Goal: Communication & Community: Answer question/provide support

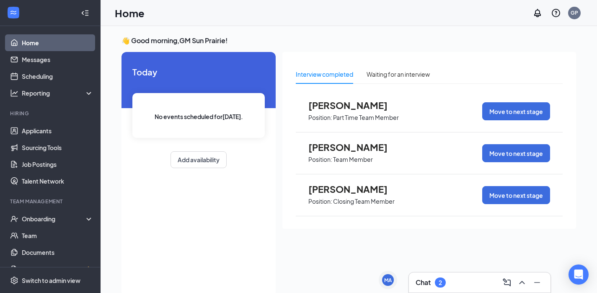
click at [441, 284] on div "2" at bounding box center [439, 282] width 3 height 7
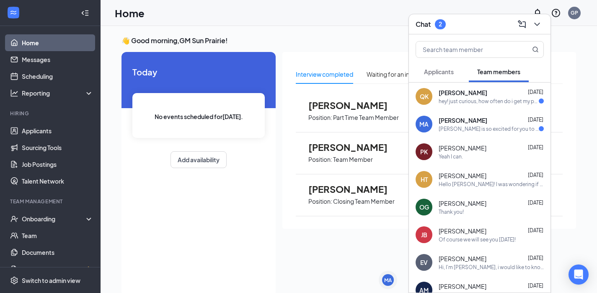
click at [472, 92] on span "[PERSON_NAME]" at bounding box center [462, 92] width 49 height 8
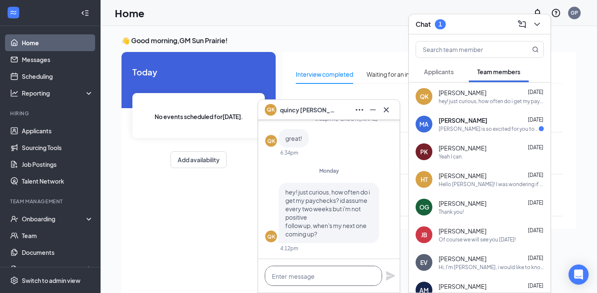
click at [325, 270] on textarea at bounding box center [323, 276] width 117 height 20
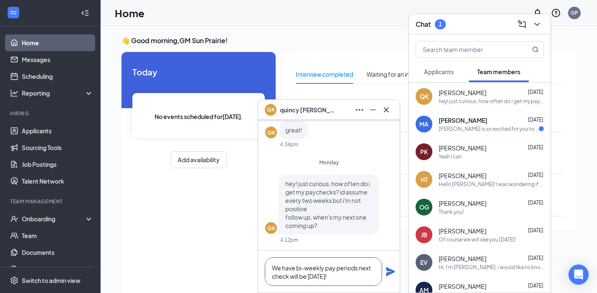
type textarea "We have bi-weekly pay periods next check will be [DATE]!"
click at [393, 273] on icon "Plane" at bounding box center [390, 271] width 10 height 10
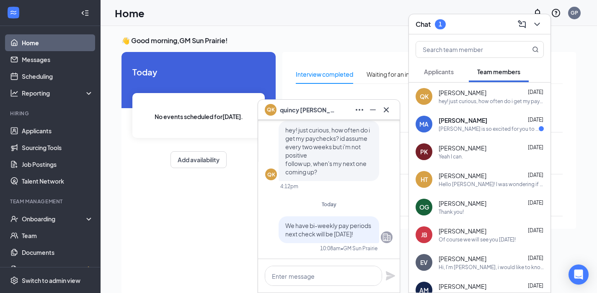
click at [474, 127] on div "[PERSON_NAME] is so excited for you to join our team! Do you know anyone else w…" at bounding box center [488, 128] width 100 height 7
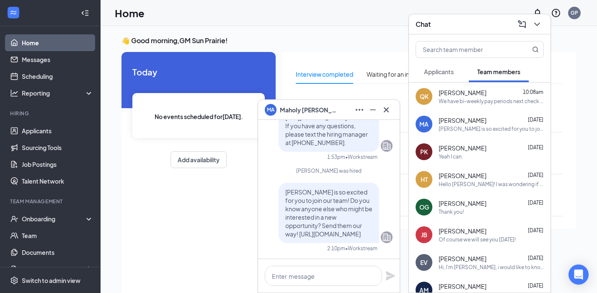
click at [445, 67] on button "Applicants" at bounding box center [438, 71] width 46 height 21
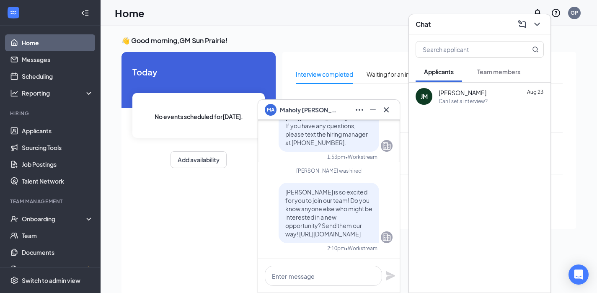
click at [478, 69] on button "Team members" at bounding box center [499, 71] width 60 height 21
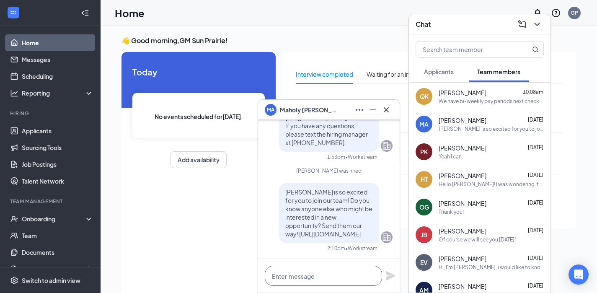
click at [325, 281] on textarea at bounding box center [323, 276] width 117 height 20
click at [473, 21] on div "Chat" at bounding box center [479, 24] width 128 height 13
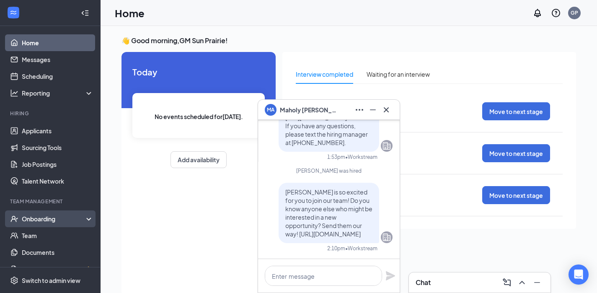
click at [47, 217] on div "Onboarding" at bounding box center [54, 218] width 64 height 8
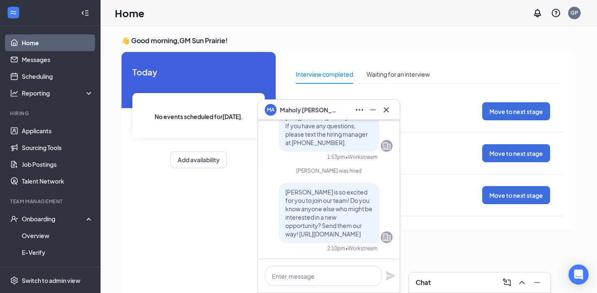
click at [340, 110] on div "MA [PERSON_NAME]" at bounding box center [329, 109] width 128 height 13
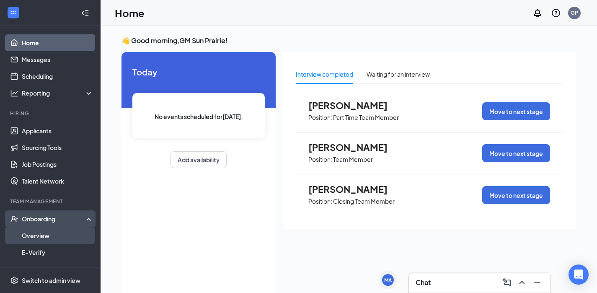
click at [54, 232] on link "Overview" at bounding box center [58, 235] width 72 height 17
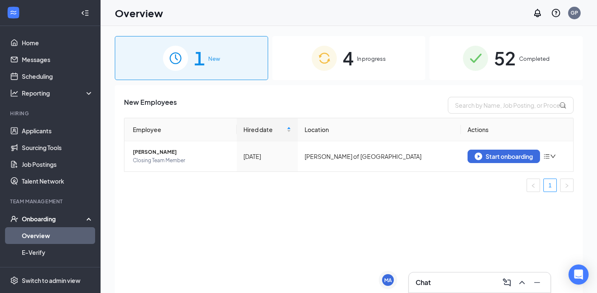
click at [363, 61] on span "In progress" at bounding box center [371, 58] width 29 height 8
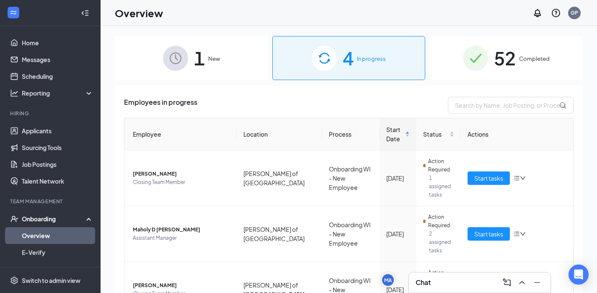
click at [221, 49] on div "1 New" at bounding box center [191, 58] width 153 height 44
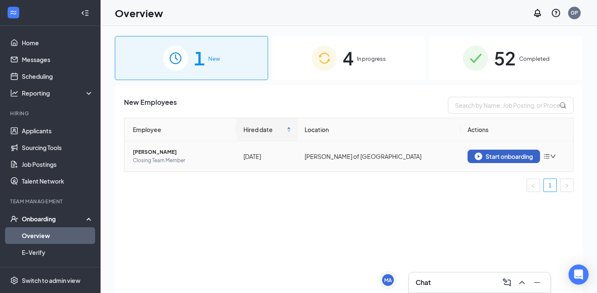
click at [506, 157] on div "Start onboarding" at bounding box center [503, 156] width 58 height 8
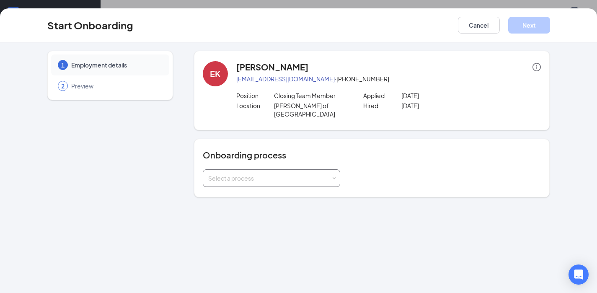
click at [291, 174] on div "Select a process" at bounding box center [269, 178] width 123 height 8
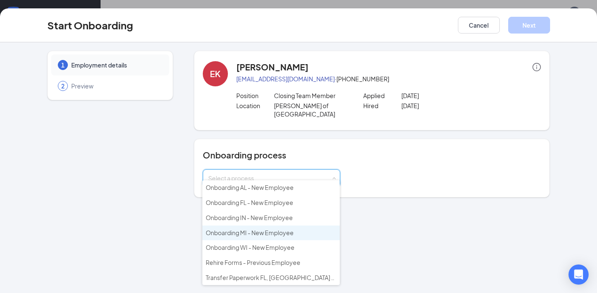
scroll to position [25, 0]
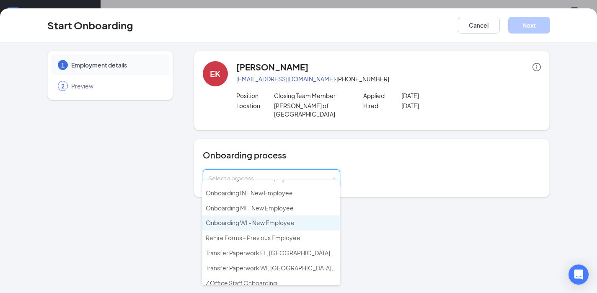
click at [279, 219] on span "Onboarding WI - New Employee" at bounding box center [250, 223] width 89 height 8
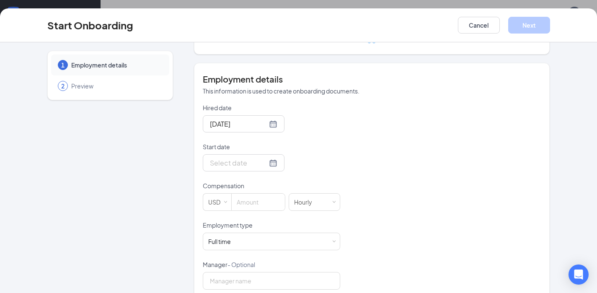
scroll to position [163, 0]
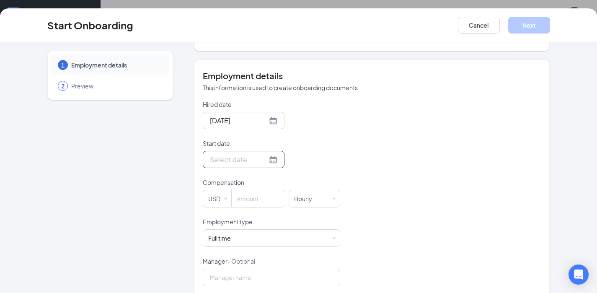
click at [224, 154] on input "Start date" at bounding box center [238, 159] width 57 height 10
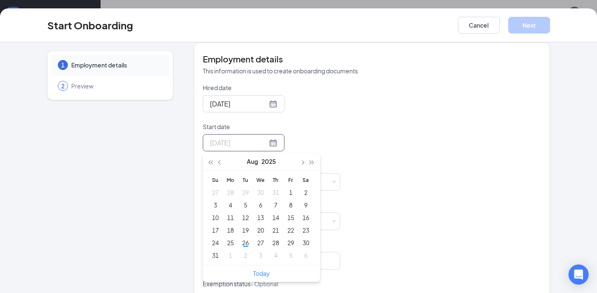
type input "[DATE]"
click at [287, 237] on div "29" at bounding box center [291, 242] width 10 height 10
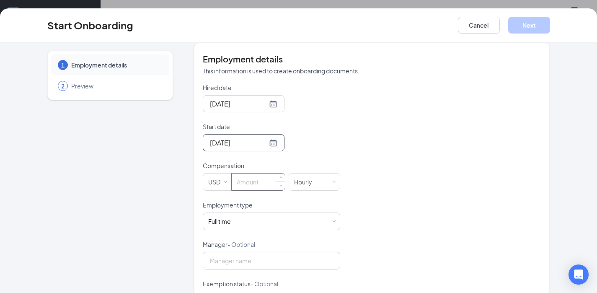
click at [254, 173] on input at bounding box center [258, 181] width 53 height 17
type input "2"
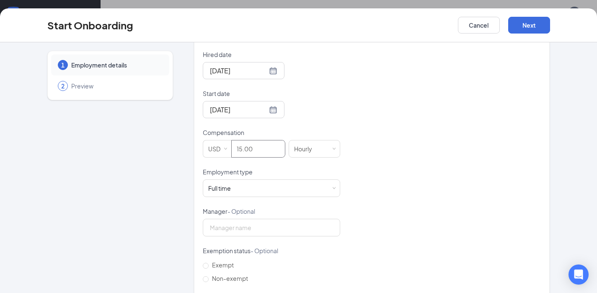
scroll to position [200, 0]
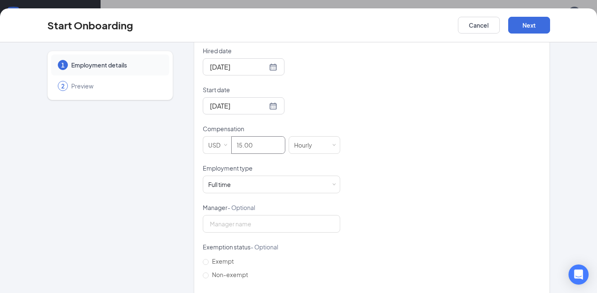
type input "15"
click at [246, 230] on form "Hired date [DATE] Start date [DATE] [DATE] Su Mo Tu We Th Fr Sa 27 28 29 30 31 …" at bounding box center [271, 183] width 137 height 274
click at [251, 216] on input "Manager - Optional" at bounding box center [271, 224] width 137 height 18
type input "J"
type input "[PERSON_NAME]"
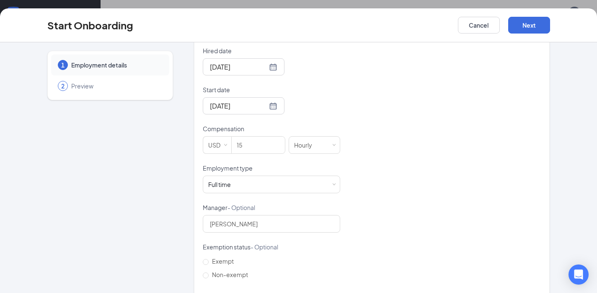
click at [106, 194] on div "1 Employment details 2 Preview" at bounding box center [110, 91] width 126 height 480
click at [204, 272] on input "Non-exempt" at bounding box center [206, 275] width 6 height 6
radio input "true"
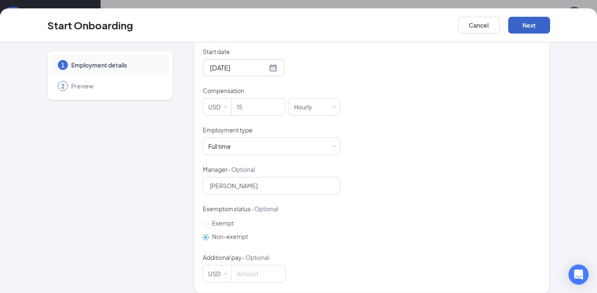
click at [532, 18] on button "Next" at bounding box center [529, 25] width 42 height 17
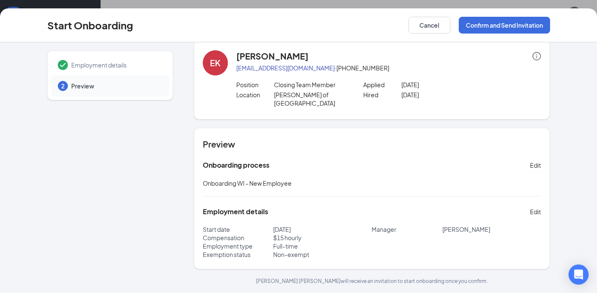
scroll to position [3, 0]
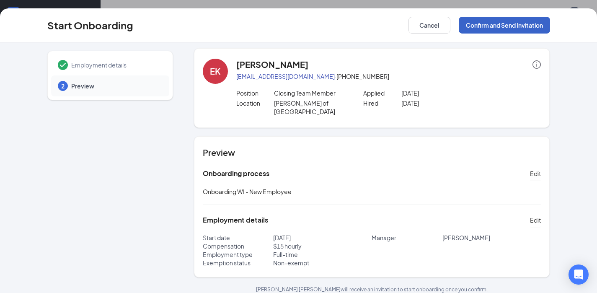
click at [522, 22] on button "Confirm and Send Invitation" at bounding box center [504, 25] width 91 height 17
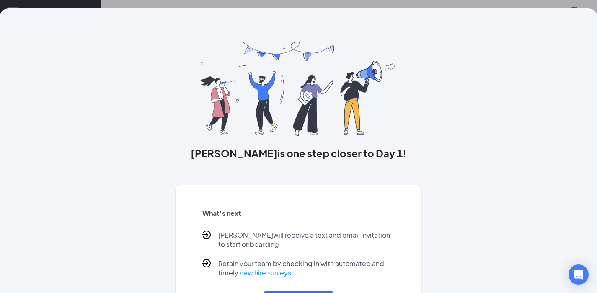
scroll to position [40, 0]
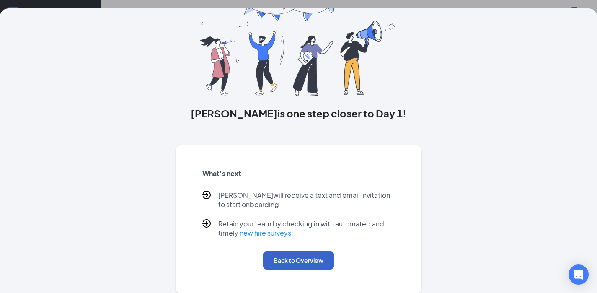
click at [290, 253] on button "Back to Overview" at bounding box center [298, 260] width 71 height 18
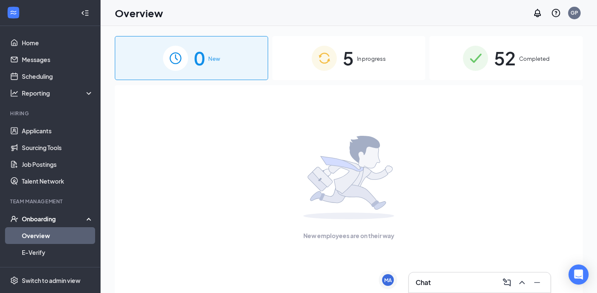
drag, startPoint x: 371, startPoint y: 54, endPoint x: 371, endPoint y: 72, distance: 18.4
click at [371, 54] on span "In progress" at bounding box center [371, 58] width 29 height 8
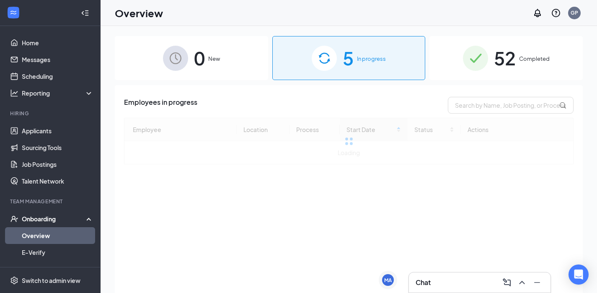
drag, startPoint x: 450, startPoint y: 281, endPoint x: 407, endPoint y: 114, distance: 172.1
click at [450, 281] on div "Chat" at bounding box center [479, 282] width 128 height 13
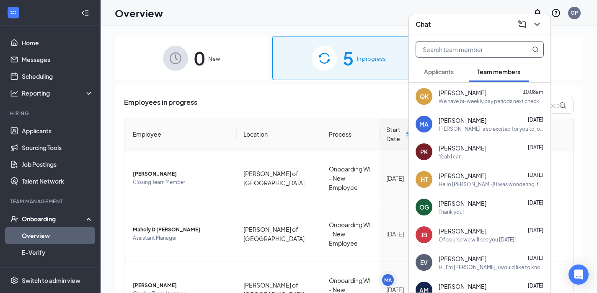
click at [452, 52] on input "text" at bounding box center [465, 49] width 99 height 16
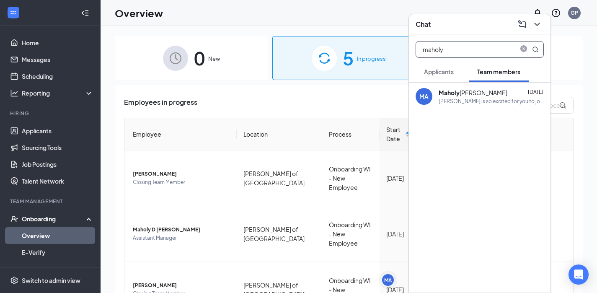
type input "maholy"
click at [467, 94] on div "[PERSON_NAME]" at bounding box center [472, 92] width 69 height 8
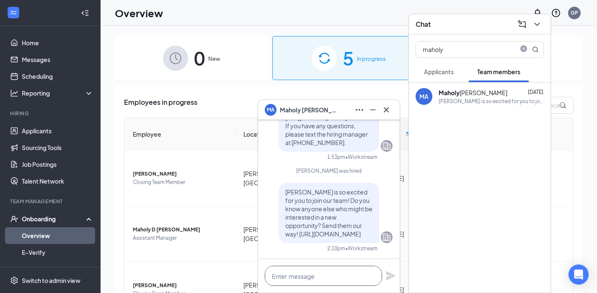
click at [309, 270] on textarea at bounding box center [323, 276] width 117 height 20
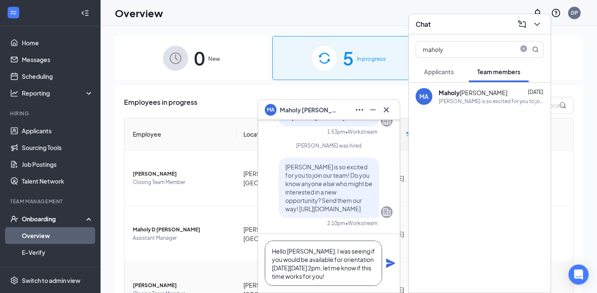
drag, startPoint x: 362, startPoint y: 277, endPoint x: 245, endPoint y: 250, distance: 120.4
click at [245, 250] on div "MA [PERSON_NAME] MA [PERSON_NAME] Team member Assistant Manager • [PERSON_NAME]…" at bounding box center [349, 178] width 496 height 304
type textarea "Hello [PERSON_NAME], I was seeing if you would be available for orientation [DA…"
click at [390, 265] on icon "Plane" at bounding box center [390, 262] width 9 height 9
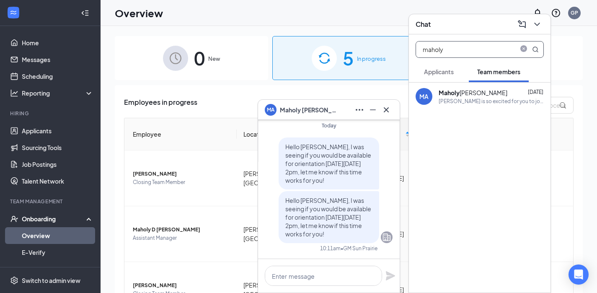
click at [450, 46] on input "maholy" at bounding box center [465, 49] width 99 height 16
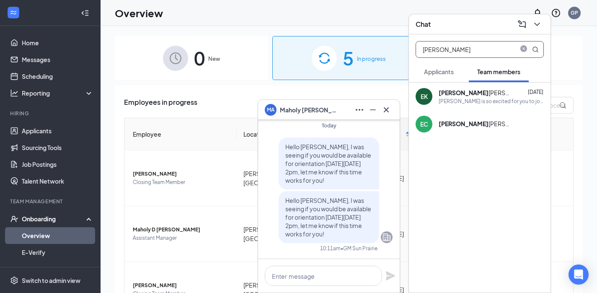
type input "[PERSON_NAME]"
click at [458, 98] on div "[PERSON_NAME] is so excited for you to join our team! Do you know anyone else w…" at bounding box center [490, 101] width 105 height 7
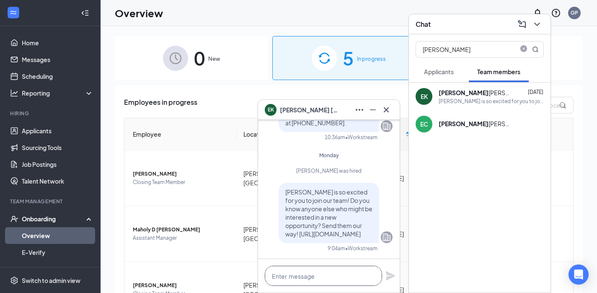
click at [308, 273] on textarea at bounding box center [323, 276] width 117 height 20
paste textarea "Hello [PERSON_NAME], I was seeing if you would be available for orientation [DA…"
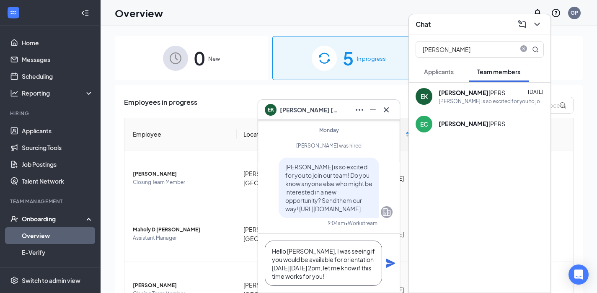
click at [305, 249] on textarea "Hello [PERSON_NAME], I was seeing if you would be available for orientation [DA…" at bounding box center [323, 262] width 117 height 45
type textarea "Hello [PERSON_NAME], I was seeing if you would be available for orientation [DA…"
click at [392, 262] on icon "Plane" at bounding box center [390, 262] width 9 height 9
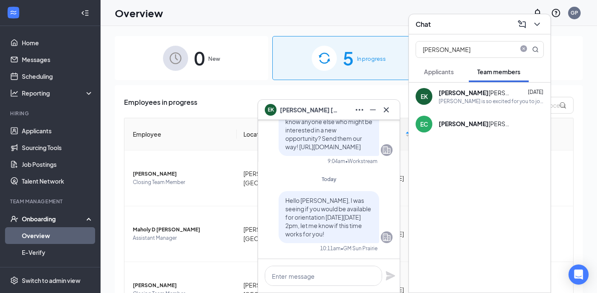
click at [335, 106] on div "EK [PERSON_NAME]" at bounding box center [329, 109] width 128 height 13
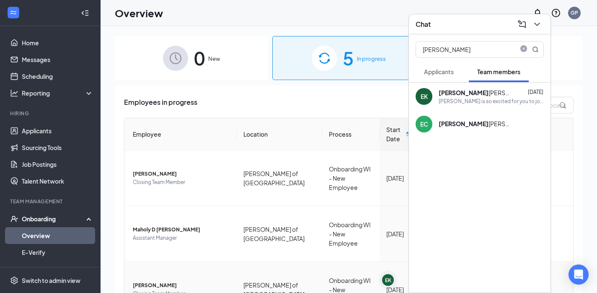
click at [151, 281] on span "[PERSON_NAME]" at bounding box center [181, 285] width 97 height 8
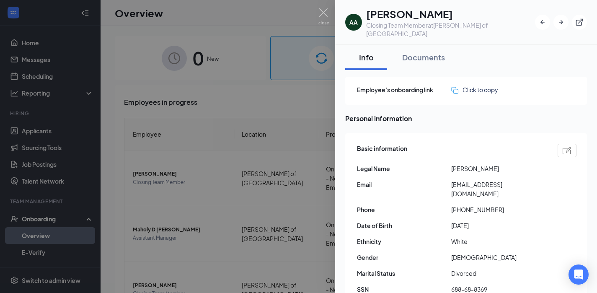
click at [329, 15] on div at bounding box center [298, 146] width 597 height 293
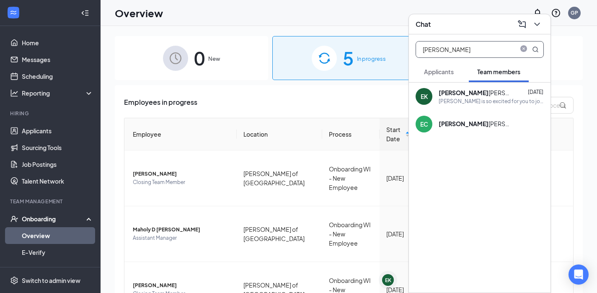
click at [473, 55] on input "[PERSON_NAME]" at bounding box center [465, 49] width 99 height 16
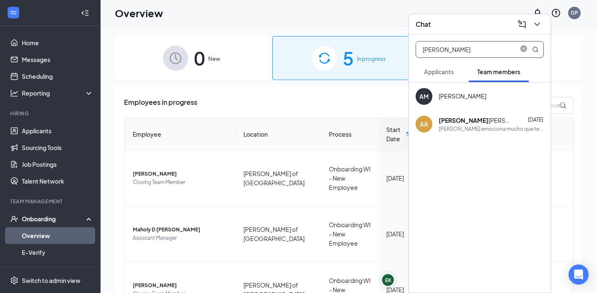
type input "[PERSON_NAME]"
click at [468, 124] on div "[PERSON_NAME]" at bounding box center [475, 120] width 75 height 8
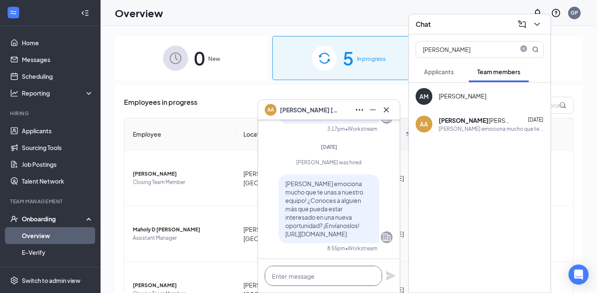
click at [315, 275] on textarea at bounding box center [323, 276] width 117 height 20
paste textarea "Hello [PERSON_NAME], I was seeing if you would be available for orientation [DA…"
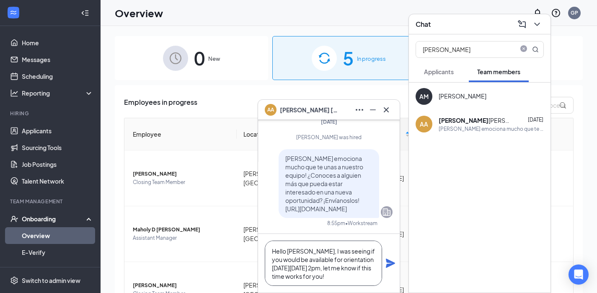
click at [307, 252] on textarea "Hello [PERSON_NAME], I was seeing if you would be available for orientation [DA…" at bounding box center [323, 262] width 117 height 45
type textarea "Hello [PERSON_NAME], I was seeing if you would be available for orientation [DA…"
click at [391, 263] on icon "Plane" at bounding box center [390, 262] width 9 height 9
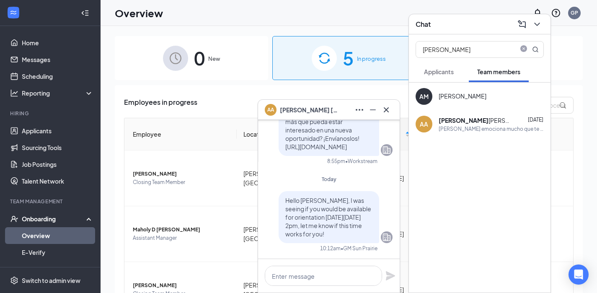
click at [335, 113] on div "AA [PERSON_NAME]" at bounding box center [329, 109] width 128 height 13
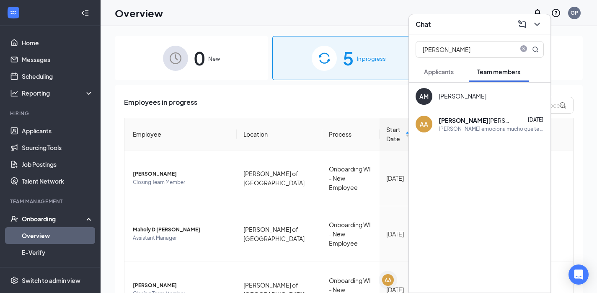
click at [461, 24] on div "Chat" at bounding box center [479, 24] width 128 height 13
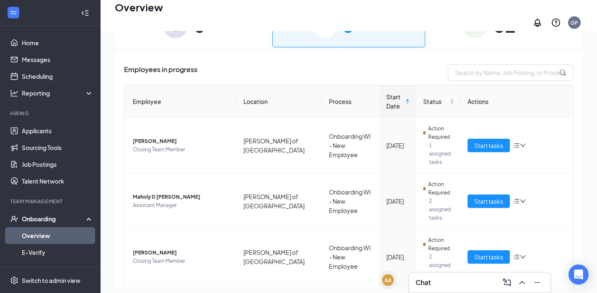
click at [443, 284] on div "Chat" at bounding box center [479, 282] width 128 height 13
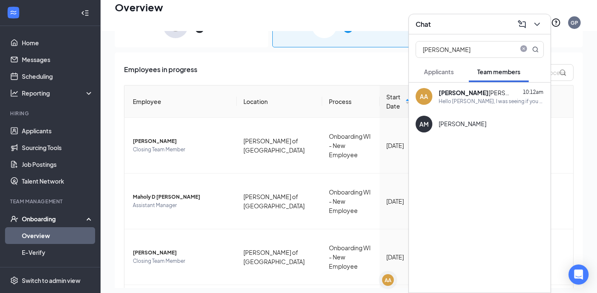
click at [459, 26] on div "Chat" at bounding box center [479, 24] width 128 height 13
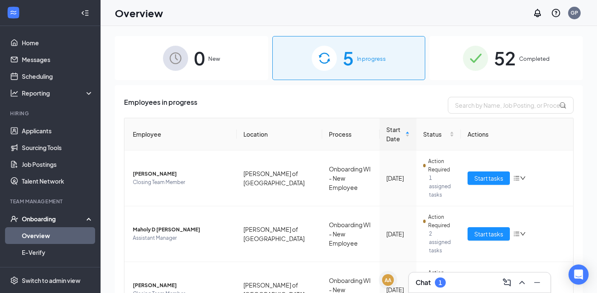
click at [463, 282] on div "Chat 1" at bounding box center [479, 282] width 128 height 13
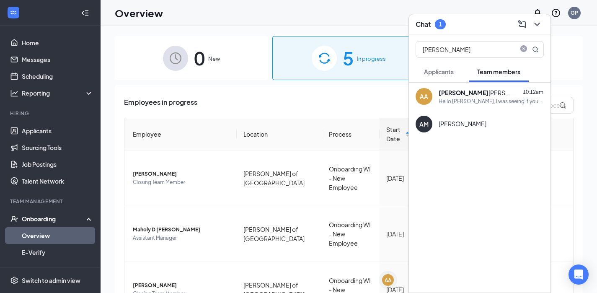
click at [481, 94] on div "[PERSON_NAME] 10:12am" at bounding box center [490, 92] width 105 height 8
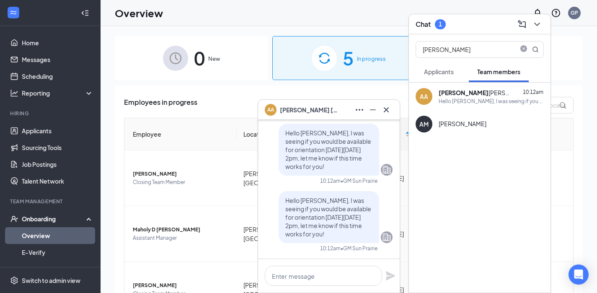
click at [443, 74] on span "Applicants" at bounding box center [439, 72] width 30 height 8
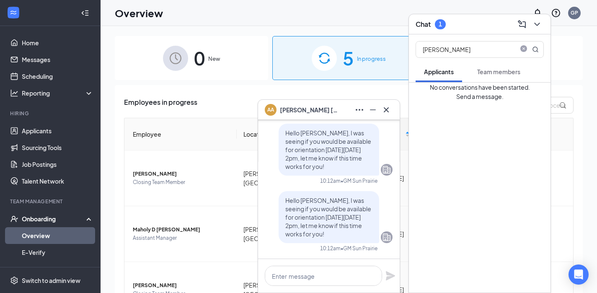
click at [487, 70] on span "Team members" at bounding box center [498, 72] width 43 height 8
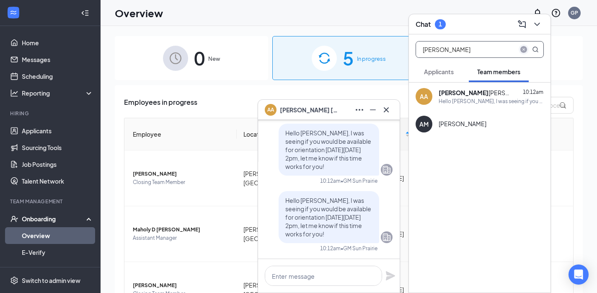
click at [525, 48] on icon "close-circle" at bounding box center [523, 49] width 7 height 7
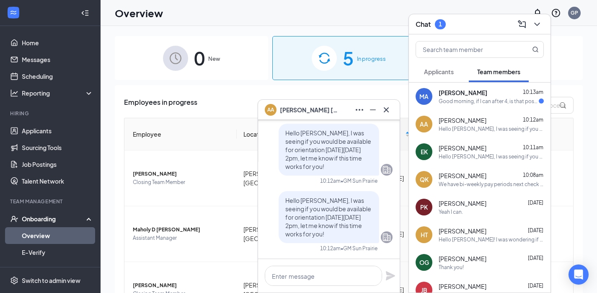
click at [472, 90] on span "[PERSON_NAME]" at bounding box center [462, 92] width 49 height 8
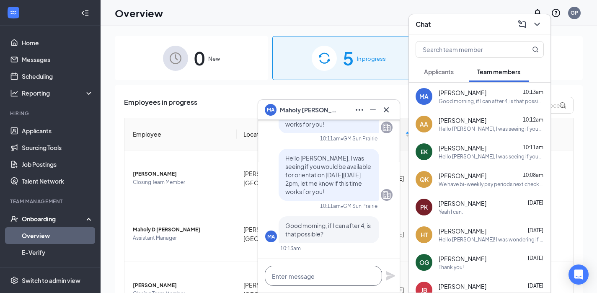
click at [286, 271] on textarea at bounding box center [323, 276] width 117 height 20
type textarea "y"
click at [282, 276] on textarea "Yes thank you!" at bounding box center [323, 276] width 117 height 20
type textarea "Yes , that will work thank you!"
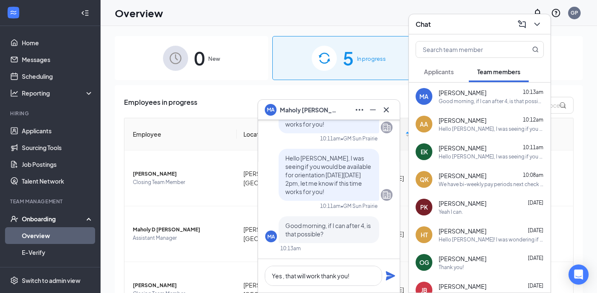
click at [390, 271] on icon "Plane" at bounding box center [390, 276] width 10 height 10
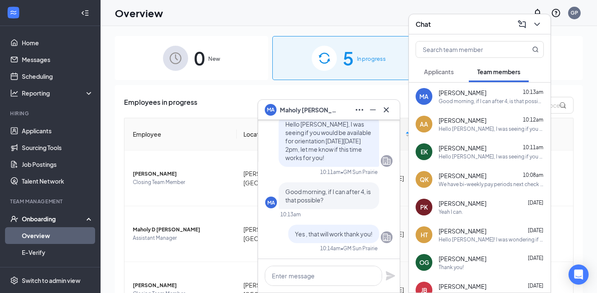
click at [465, 103] on div "Good morning, if I can after 4, is that possible?" at bounding box center [490, 101] width 105 height 7
click at [462, 126] on div "Hello [PERSON_NAME], I was seeing if you would be available for orientation [DA…" at bounding box center [490, 128] width 105 height 7
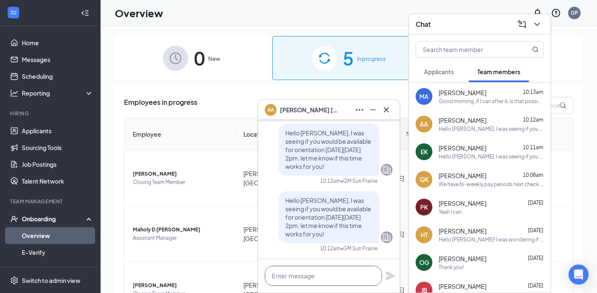
click at [313, 281] on textarea at bounding box center [323, 276] width 117 height 20
type textarea "u"
drag, startPoint x: 359, startPoint y: 276, endPoint x: 204, endPoint y: 260, distance: 156.1
click at [204, 260] on div "AA [PERSON_NAME] AA [PERSON_NAME] Team member Closing Team Member • [PERSON_NAM…" at bounding box center [349, 178] width 496 height 304
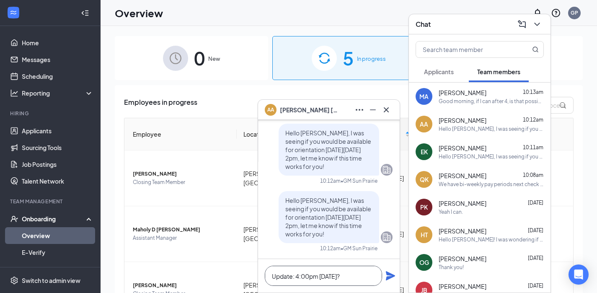
type textarea "Update: 4:00pm [DATE]?"
click at [389, 273] on icon "Plane" at bounding box center [390, 275] width 9 height 9
click at [464, 129] on div "Hello [PERSON_NAME], I was seeing if you would be available for orientation [DA…" at bounding box center [490, 128] width 105 height 7
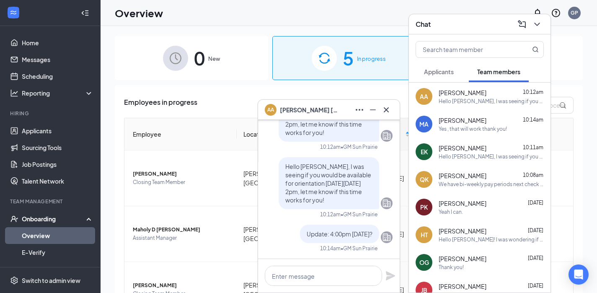
click at [471, 150] on span "[PERSON_NAME]" at bounding box center [462, 148] width 48 height 8
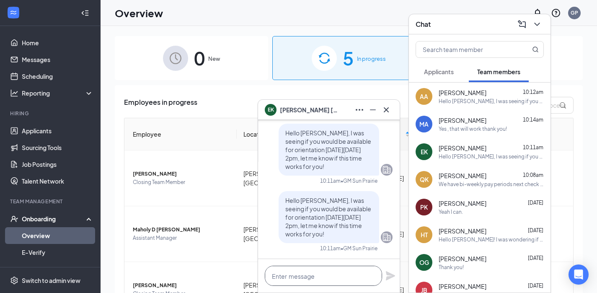
click at [328, 268] on textarea at bounding box center [323, 276] width 117 height 20
paste textarea "Update: 4:00pm [DATE]?"
type textarea "Update: 4:00pm [DATE]?"
click at [392, 274] on icon "Plane" at bounding box center [390, 275] width 9 height 9
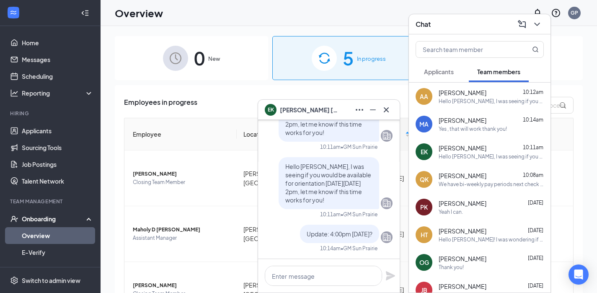
click at [320, 107] on div "EK [PERSON_NAME]" at bounding box center [329, 109] width 128 height 13
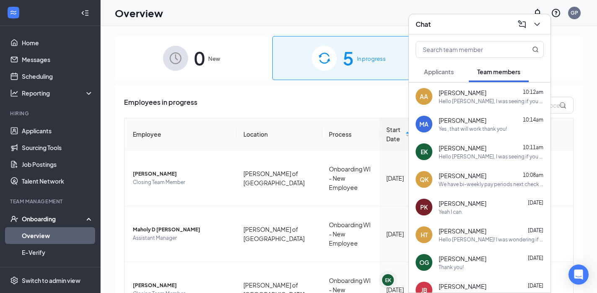
click at [450, 26] on div "Chat" at bounding box center [479, 24] width 128 height 13
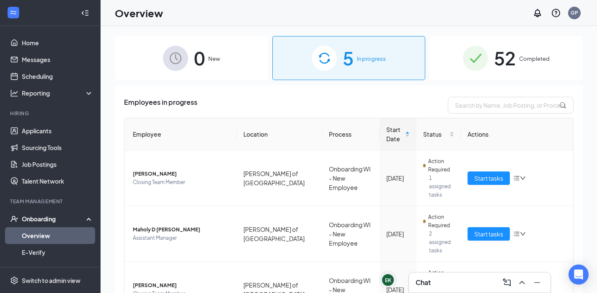
click at [494, 48] on span "52" at bounding box center [505, 58] width 22 height 29
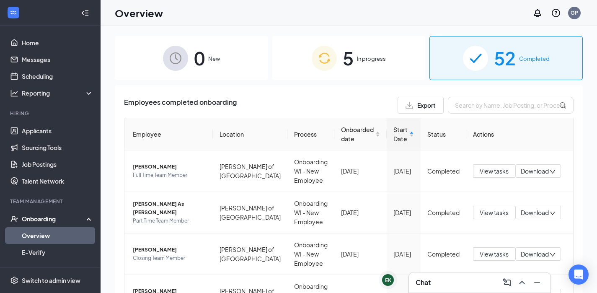
click at [441, 282] on div "Chat" at bounding box center [479, 282] width 128 height 13
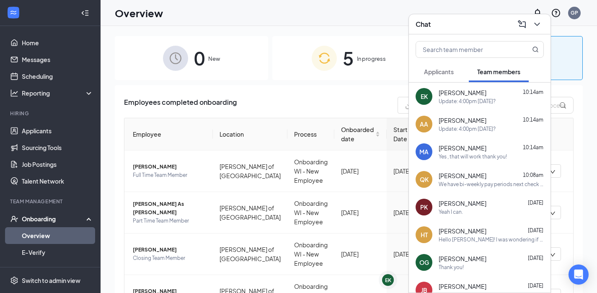
click at [472, 103] on div "Update: 4:00pm [DATE]?" at bounding box center [466, 101] width 57 height 7
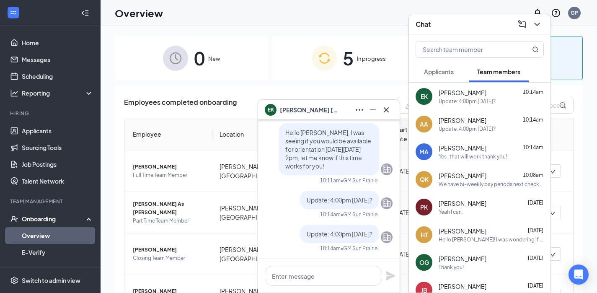
click at [441, 148] on span "[PERSON_NAME]" at bounding box center [462, 148] width 48 height 8
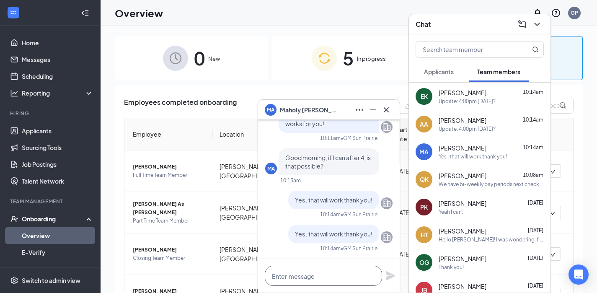
click at [299, 275] on textarea at bounding box center [323, 276] width 117 height 20
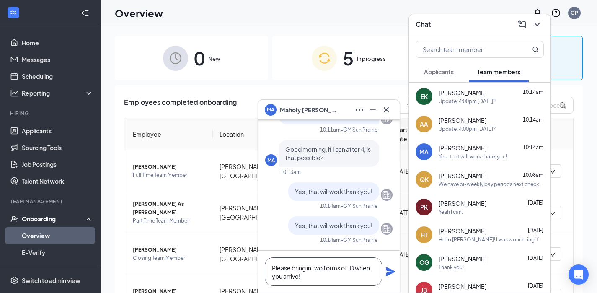
type textarea "Please bring in two forms of ID when you arrive!"
click at [390, 268] on icon "Plane" at bounding box center [390, 271] width 9 height 9
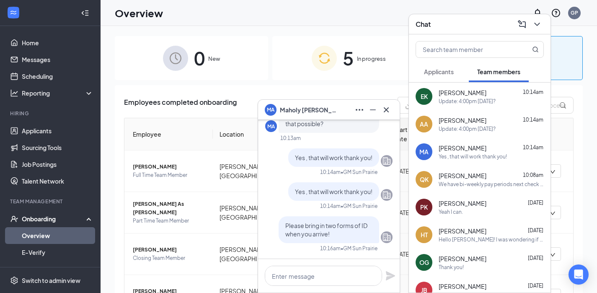
click at [330, 109] on span "[PERSON_NAME]" at bounding box center [309, 109] width 59 height 9
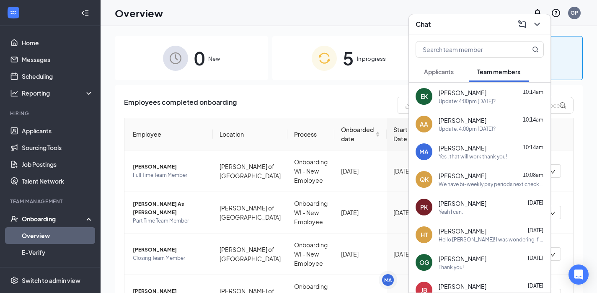
click at [470, 16] on div "Chat" at bounding box center [480, 24] width 142 height 20
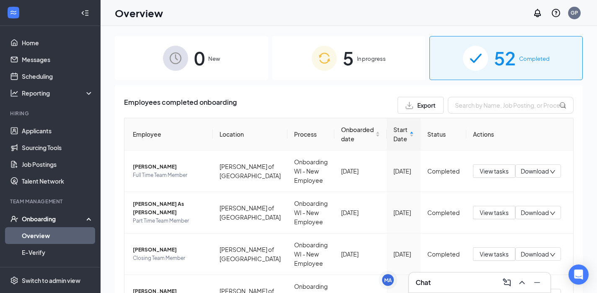
click at [337, 63] on div "5 In progress" at bounding box center [348, 58] width 153 height 44
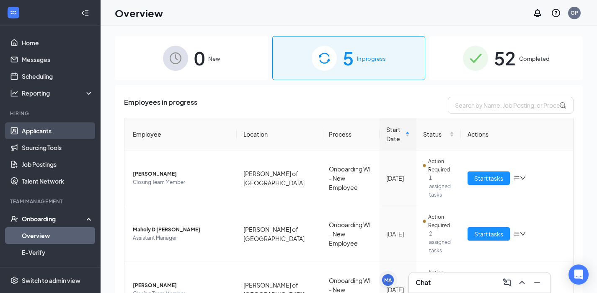
click at [49, 130] on link "Applicants" at bounding box center [58, 130] width 72 height 17
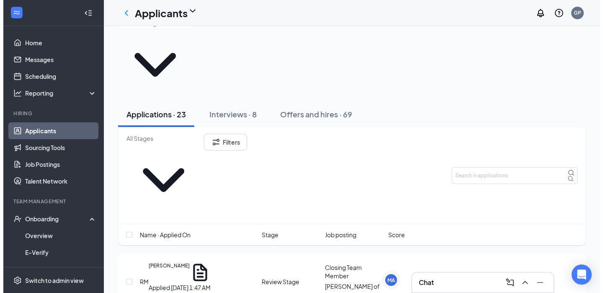
scroll to position [5, 0]
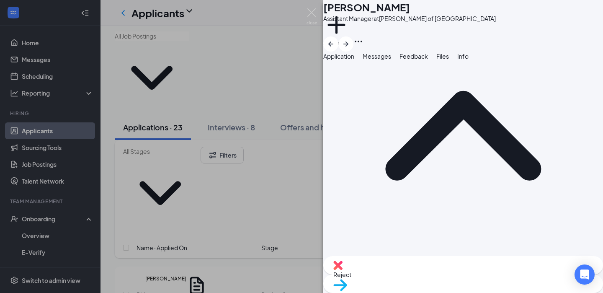
scroll to position [110, 0]
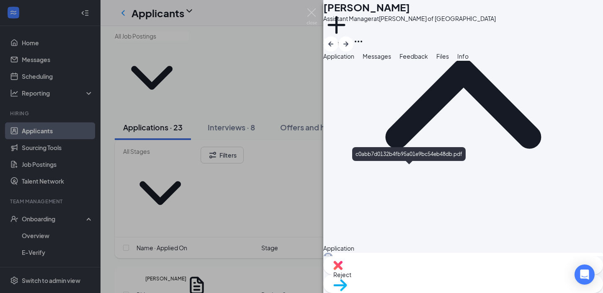
scroll to position [106, 0]
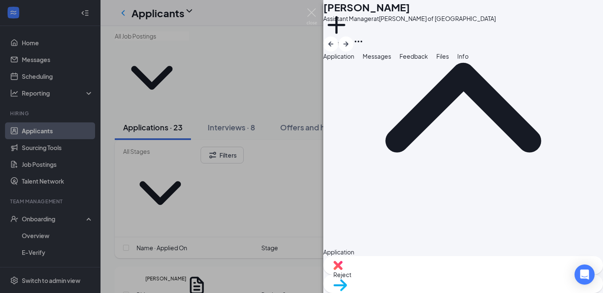
click at [391, 60] on span "Messages" at bounding box center [377, 56] width 28 height 8
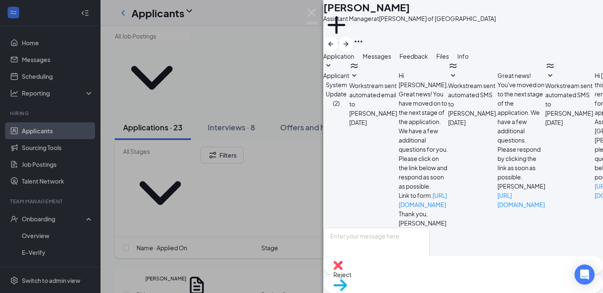
scroll to position [91, 0]
click at [354, 60] on span "Application" at bounding box center [338, 56] width 31 height 8
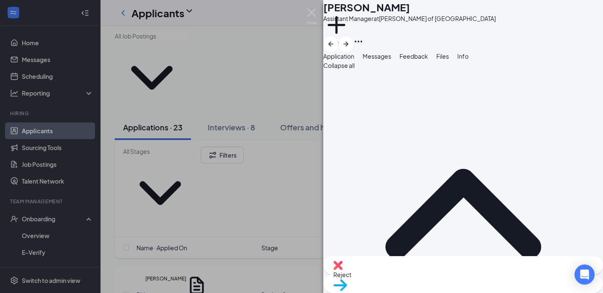
click at [391, 60] on span "Messages" at bounding box center [377, 56] width 28 height 8
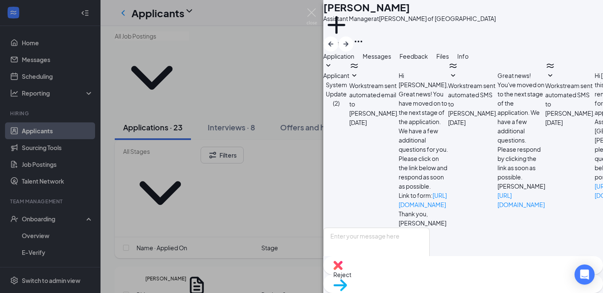
scroll to position [91, 0]
click at [374, 227] on textarea at bounding box center [376, 252] width 106 height 50
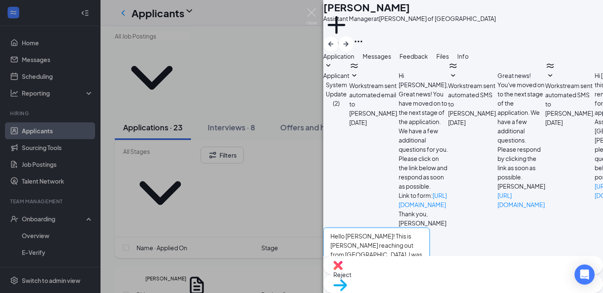
type textarea "Hello [PERSON_NAME]! This is [PERSON_NAME] reaching out from [GEOGRAPHIC_DATA].…"
click at [393, 278] on input "Email" at bounding box center [389, 280] width 5 height 5
checkbox input "true"
click at [430, 278] on button "Send" at bounding box center [422, 293] width 15 height 31
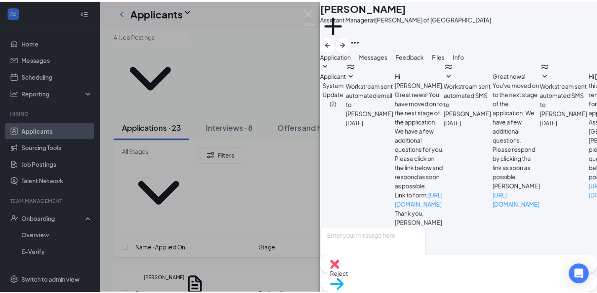
scroll to position [272, 0]
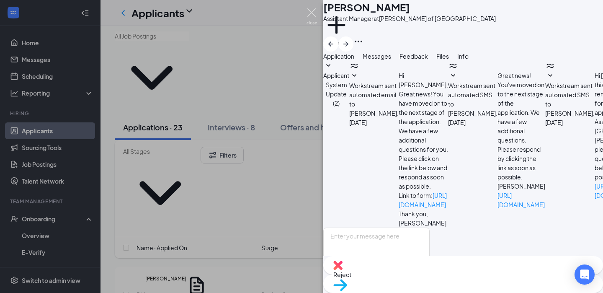
click at [311, 13] on img at bounding box center [312, 16] width 10 height 16
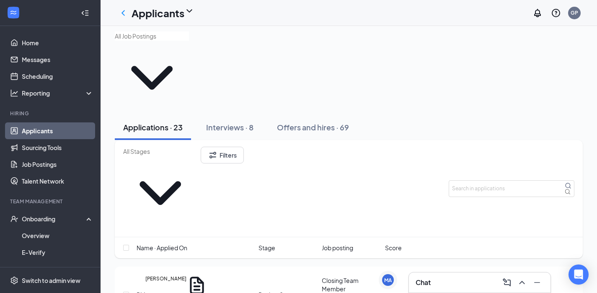
click at [455, 281] on div "Chat" at bounding box center [479, 282] width 128 height 13
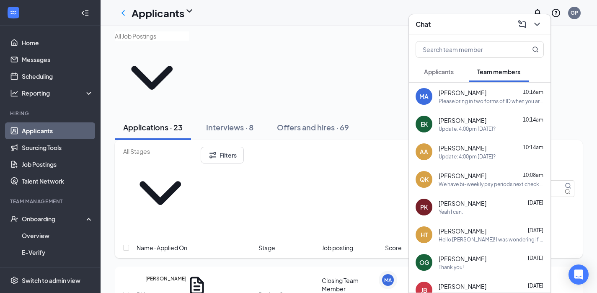
click at [462, 27] on div "Chat" at bounding box center [479, 24] width 128 height 13
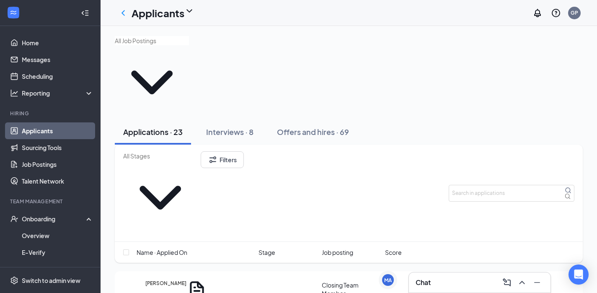
drag, startPoint x: 236, startPoint y: 84, endPoint x: 331, endPoint y: 263, distance: 202.5
click at [235, 126] on div "Interviews · 8" at bounding box center [229, 131] width 47 height 10
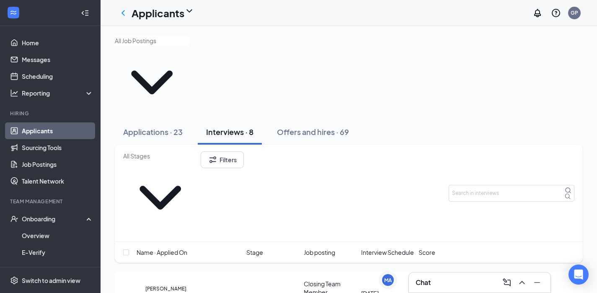
click at [467, 284] on div "Chat" at bounding box center [479, 282] width 128 height 13
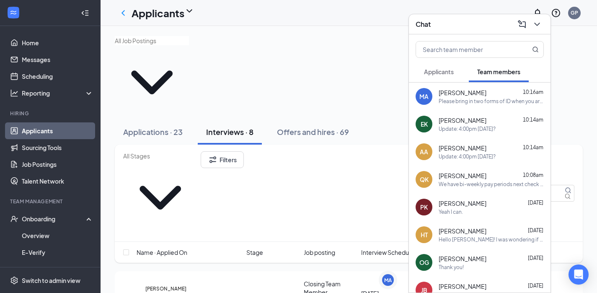
drag, startPoint x: 461, startPoint y: 22, endPoint x: 462, endPoint y: 27, distance: 5.5
click at [461, 22] on div "Chat" at bounding box center [479, 24] width 128 height 13
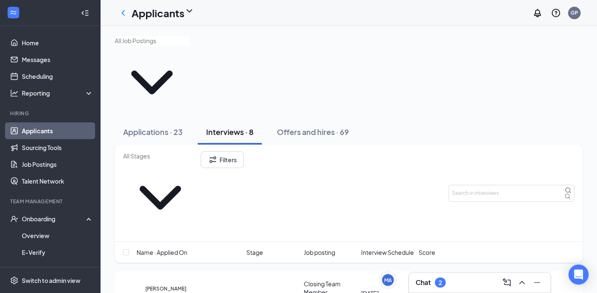
click at [465, 276] on div "Chat 2" at bounding box center [479, 282] width 128 height 13
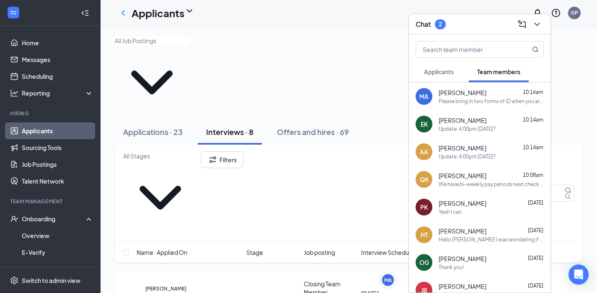
click at [441, 73] on span "Applicants" at bounding box center [439, 72] width 30 height 8
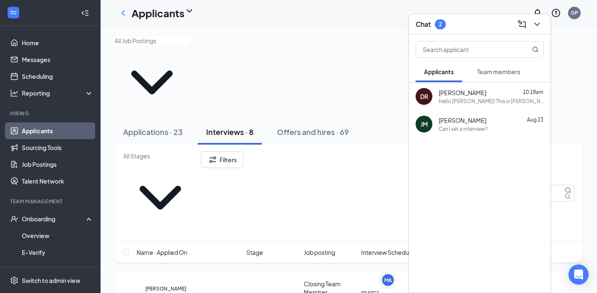
click at [487, 75] on div "Team members" at bounding box center [498, 71] width 43 height 8
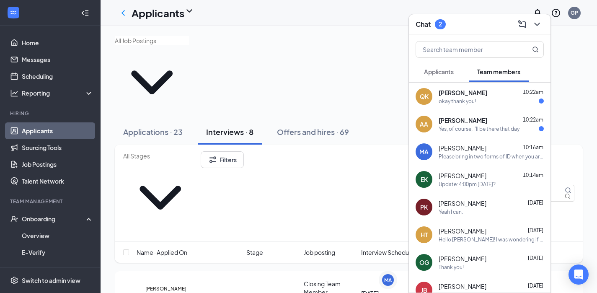
click at [473, 119] on div "[PERSON_NAME] 10:22am" at bounding box center [490, 120] width 105 height 8
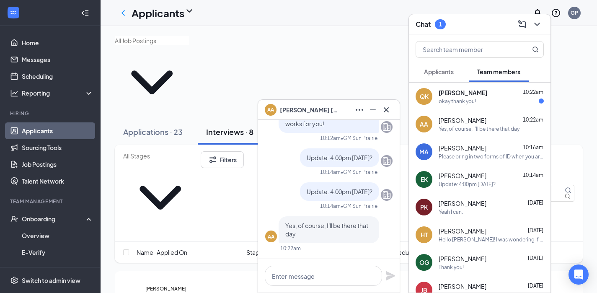
click at [461, 106] on div "QK [PERSON_NAME] 10:22am okay thank you!" at bounding box center [480, 96] width 142 height 28
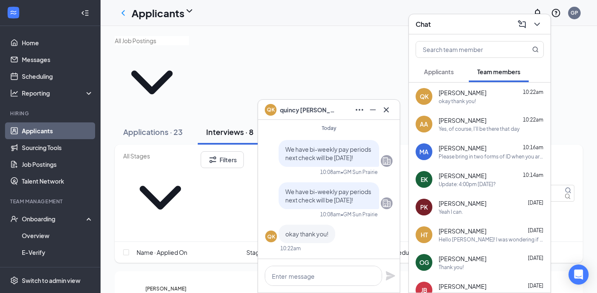
click at [466, 125] on div "Yes, of course, I'll be there that day" at bounding box center [478, 128] width 81 height 7
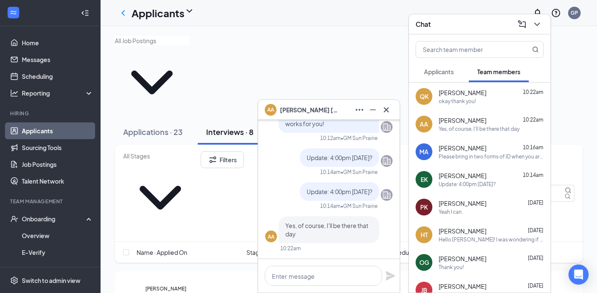
click at [333, 108] on div "AA [PERSON_NAME]" at bounding box center [329, 109] width 128 height 13
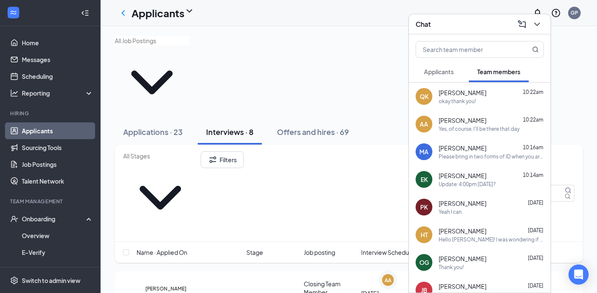
click at [458, 26] on div "Chat" at bounding box center [479, 24] width 128 height 13
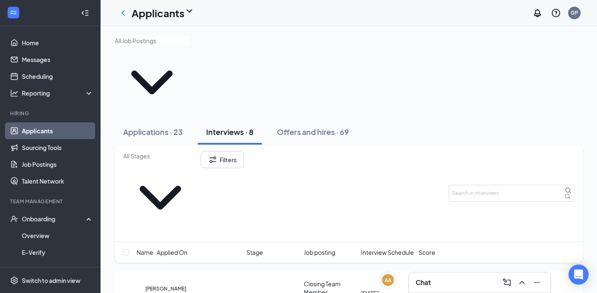
click at [444, 288] on div "Chat" at bounding box center [479, 282] width 128 height 13
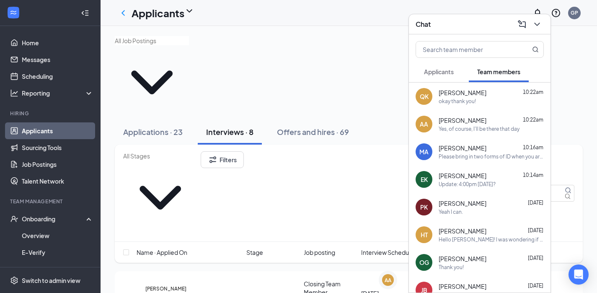
click at [446, 70] on span "Applicants" at bounding box center [439, 72] width 30 height 8
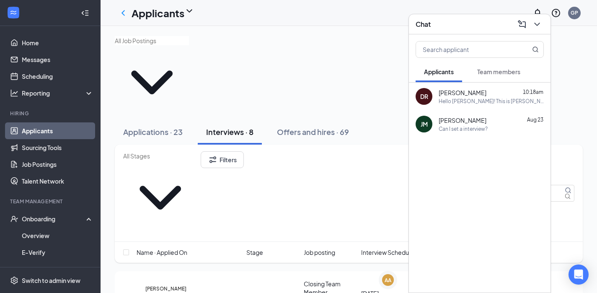
click at [502, 70] on span "Team members" at bounding box center [498, 72] width 43 height 8
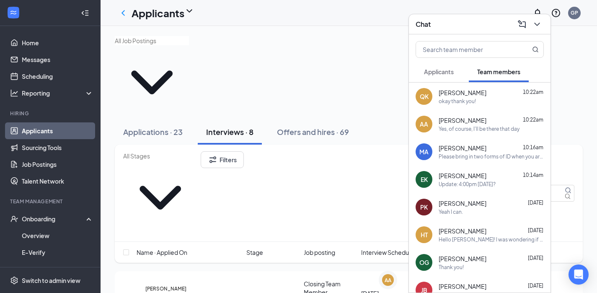
click at [452, 68] on span "Applicants" at bounding box center [439, 72] width 30 height 8
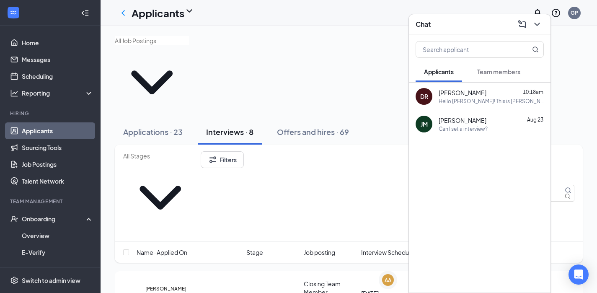
click at [507, 75] on span "Team members" at bounding box center [498, 72] width 43 height 8
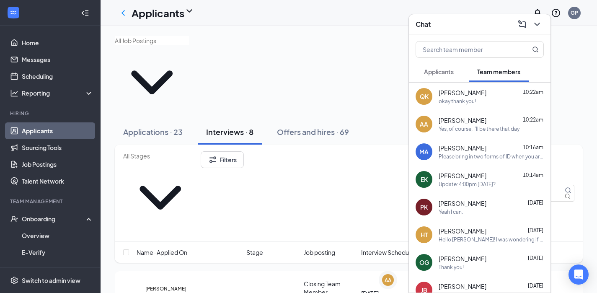
click at [470, 20] on div "Chat" at bounding box center [479, 24] width 128 height 13
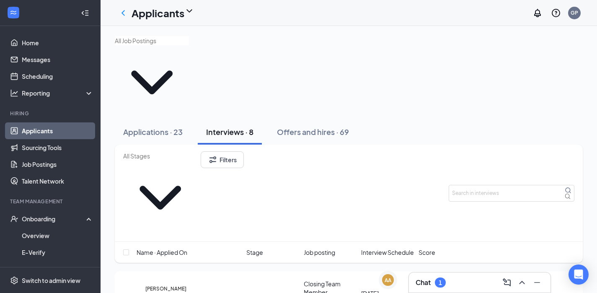
click at [458, 278] on div "Chat 1" at bounding box center [479, 282] width 128 height 13
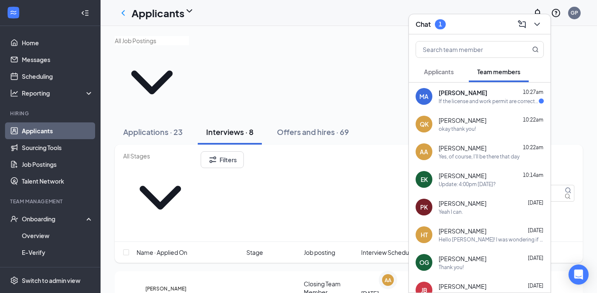
click at [480, 93] on span "[PERSON_NAME]" at bounding box center [462, 92] width 49 height 8
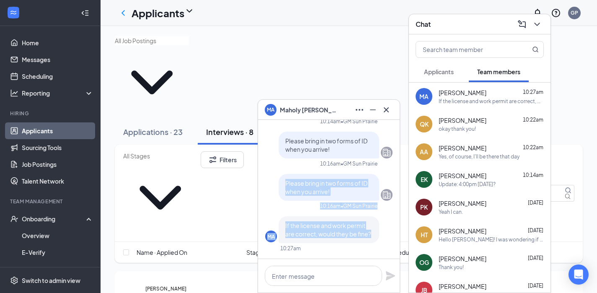
drag, startPoint x: 371, startPoint y: 235, endPoint x: 285, endPoint y: 178, distance: 103.8
click at [285, 178] on div "Hello [PERSON_NAME], I was seeing if you would be available for orientation [DA…" at bounding box center [328, 73] width 127 height 372
click at [292, 231] on span "If the license and work permit are correct, would they be fine?" at bounding box center [328, 230] width 86 height 16
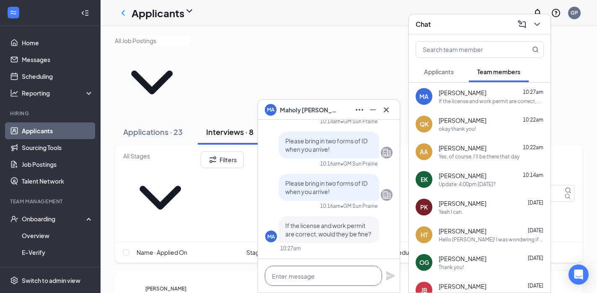
click at [299, 275] on textarea at bounding box center [323, 276] width 117 height 20
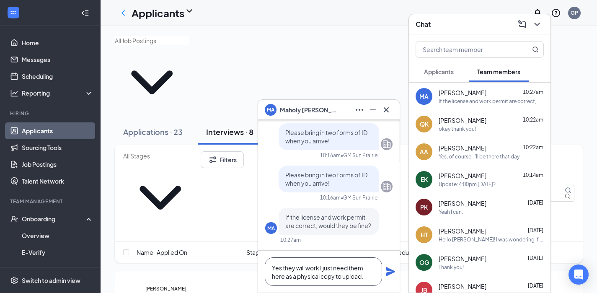
type textarea "Yes they will work I just need them here as a physical copy to upload."
click at [386, 271] on icon "Plane" at bounding box center [390, 271] width 10 height 10
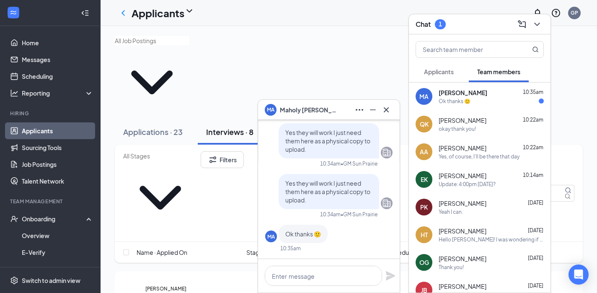
click at [338, 109] on span "[PERSON_NAME]" at bounding box center [309, 109] width 59 height 9
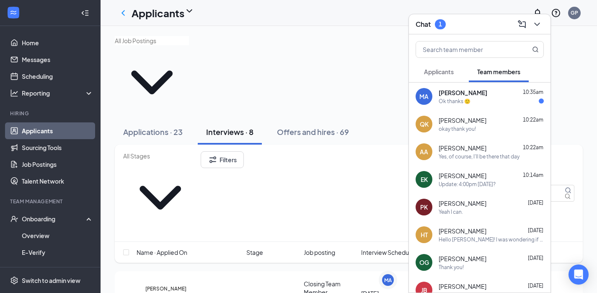
click at [484, 104] on div "MA [PERSON_NAME] 10:35am Ok thanks 🙂" at bounding box center [480, 96] width 142 height 28
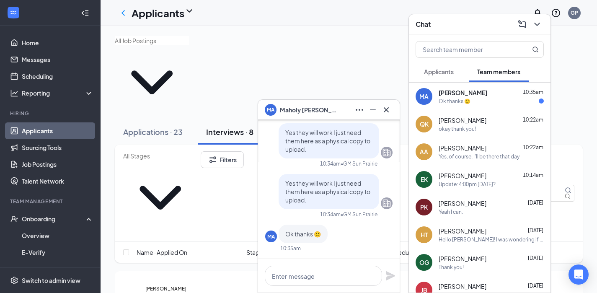
click at [440, 71] on span "Applicants" at bounding box center [439, 72] width 30 height 8
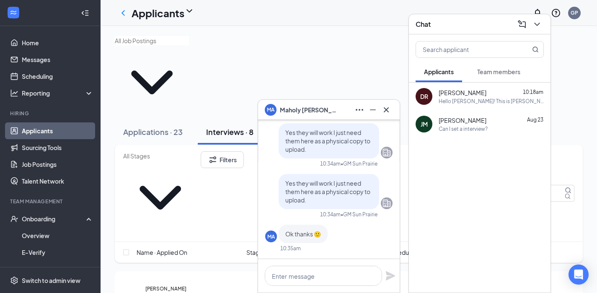
click at [502, 75] on div "Team members" at bounding box center [498, 71] width 43 height 8
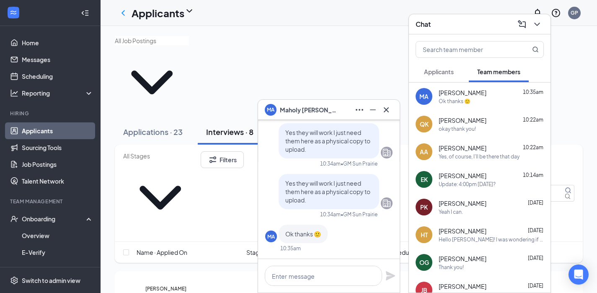
click at [471, 26] on div "Chat" at bounding box center [479, 24] width 128 height 13
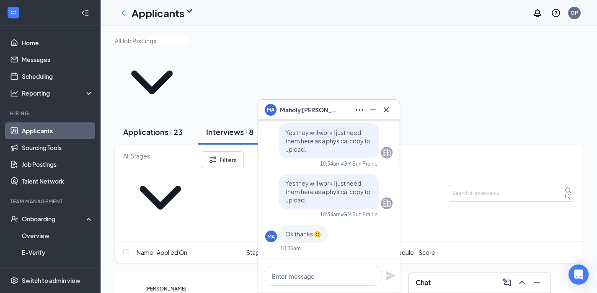
click at [146, 119] on button "Applications · 23" at bounding box center [153, 131] width 76 height 25
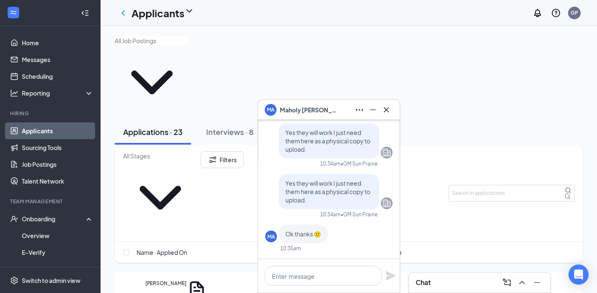
click at [345, 111] on div "MA [PERSON_NAME]" at bounding box center [329, 109] width 128 height 13
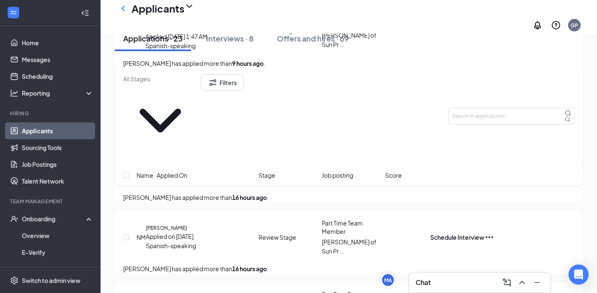
scroll to position [226, 0]
click at [491, 282] on div "Chat 1" at bounding box center [479, 282] width 128 height 13
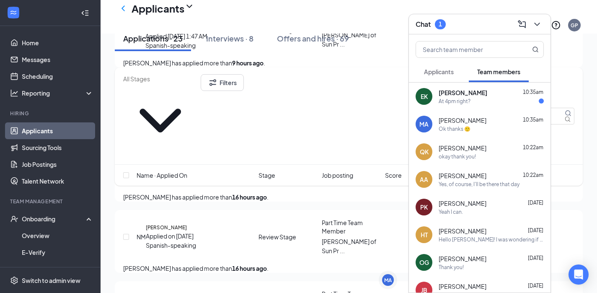
click at [472, 93] on span "[PERSON_NAME]" at bounding box center [462, 92] width 49 height 8
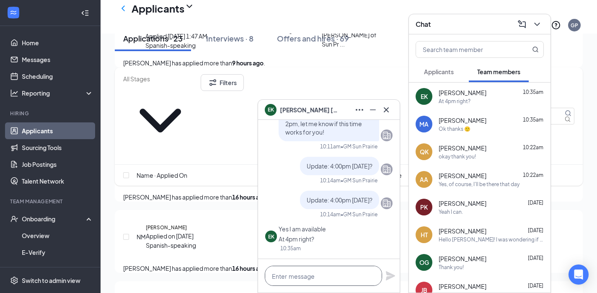
click at [300, 276] on textarea at bounding box center [323, 276] width 117 height 20
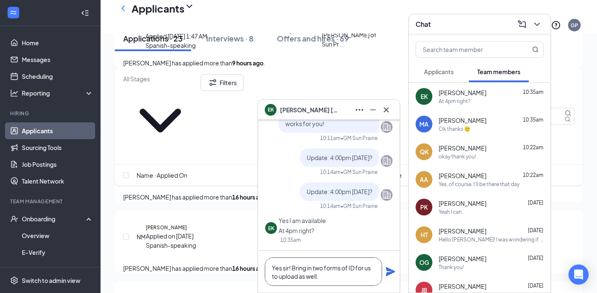
click at [306, 267] on textarea "Yes sir! Bring in two forms of ID for us to upload as well." at bounding box center [323, 271] width 117 height 28
click at [351, 277] on textarea "Yes sir! Can you bring in two forms of ID for us to upload as well." at bounding box center [323, 271] width 117 height 28
type textarea "Yes sir! Can you bring in two forms of ID for us to upload as well?"
click at [388, 270] on icon "Plane" at bounding box center [390, 271] width 9 height 9
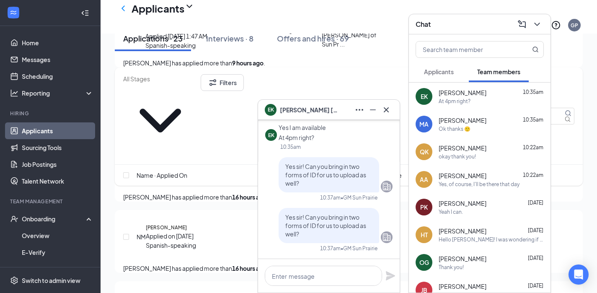
click at [326, 107] on div "EK [PERSON_NAME]" at bounding box center [329, 109] width 128 height 13
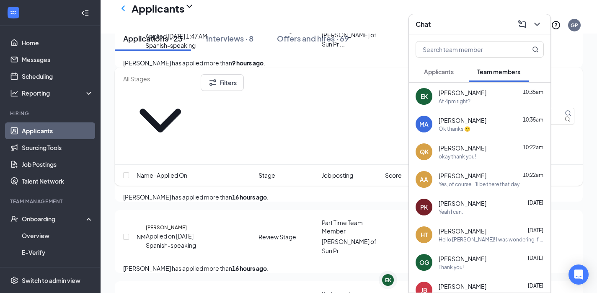
click at [454, 21] on div "Chat" at bounding box center [479, 24] width 128 height 13
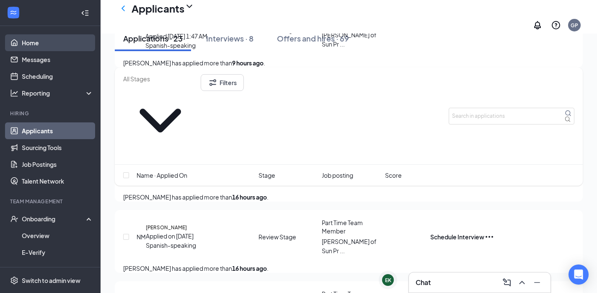
click at [56, 47] on link "Home" at bounding box center [58, 42] width 72 height 17
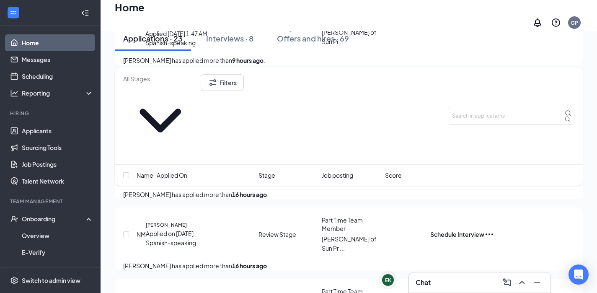
scroll to position [18, 0]
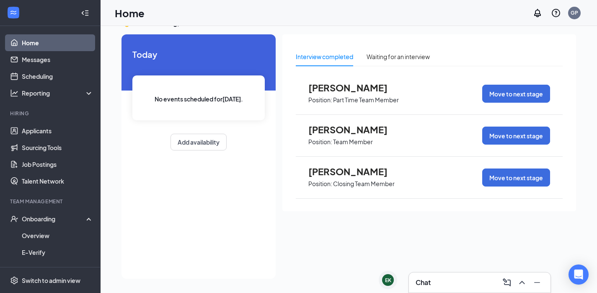
click at [433, 274] on div "Chat" at bounding box center [480, 282] width 142 height 20
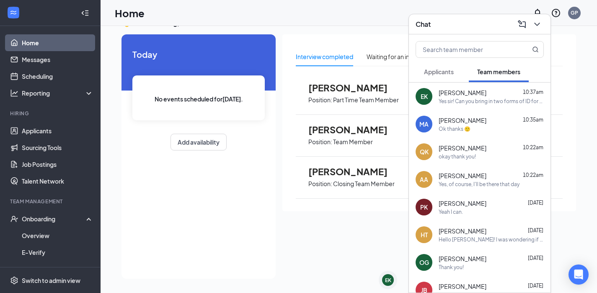
click at [440, 78] on button "Applicants" at bounding box center [438, 71] width 46 height 21
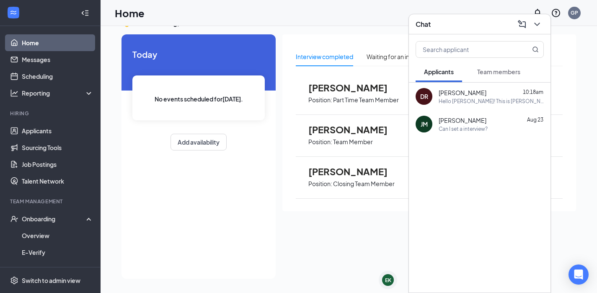
click at [462, 94] on span "[PERSON_NAME]" at bounding box center [462, 92] width 48 height 8
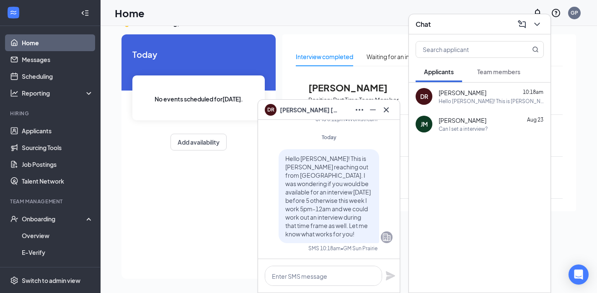
click at [500, 67] on button "Team members" at bounding box center [499, 71] width 60 height 21
